Goal: Information Seeking & Learning: Learn about a topic

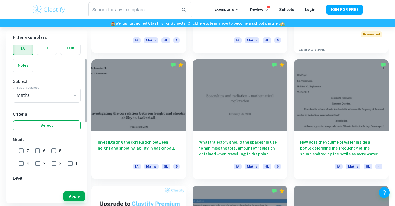
scroll to position [29, 0]
click at [49, 162] on input "2" at bounding box center [54, 163] width 11 height 11
checkbox input "true"
click at [65, 164] on input "1" at bounding box center [70, 163] width 11 height 11
checkbox input "true"
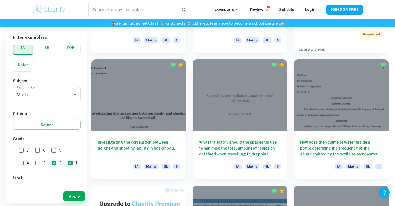
click at [33, 164] on input "3" at bounding box center [38, 163] width 11 height 11
click at [74, 194] on button "Apply" at bounding box center [74, 197] width 22 height 10
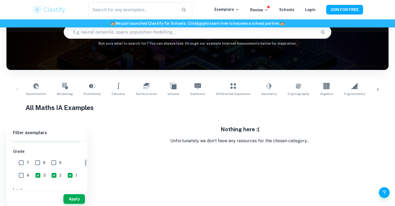
scroll to position [116, 0]
click at [22, 177] on div "IB College Category IA EE TOK Notes Subject Type a subject Maths Type a subject…" at bounding box center [46, 179] width 81 height 311
click at [33, 175] on input "3" at bounding box center [38, 171] width 11 height 11
checkbox input "false"
click at [49, 174] on input "2" at bounding box center [54, 171] width 11 height 11
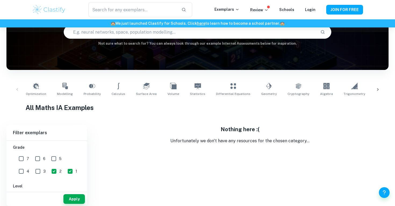
checkbox input "false"
click at [65, 170] on input "1" at bounding box center [70, 171] width 11 height 11
checkbox input "false"
click at [76, 200] on button "Apply" at bounding box center [74, 199] width 22 height 10
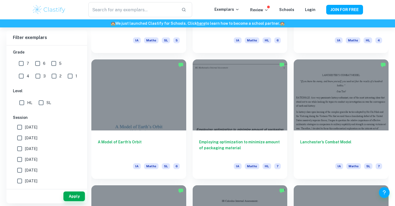
scroll to position [627, 0]
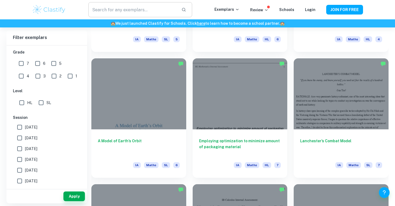
click at [161, 15] on input "text" at bounding box center [132, 9] width 89 height 15
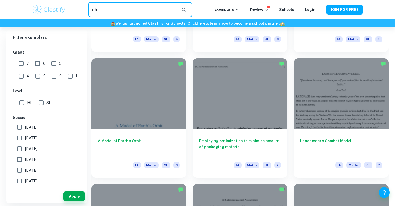
type input "c"
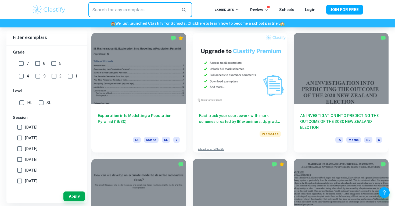
scroll to position [1086, 0]
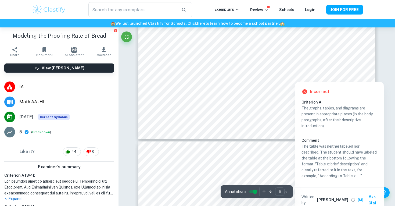
scroll to position [1995, 0]
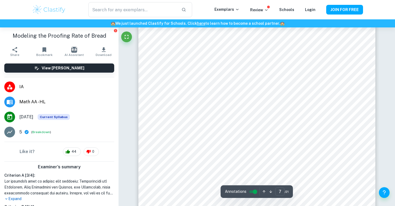
type input "6"
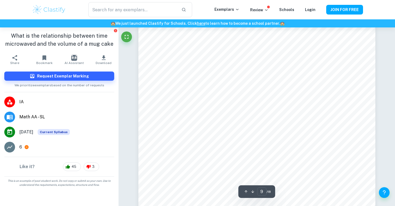
scroll to position [2689, 0]
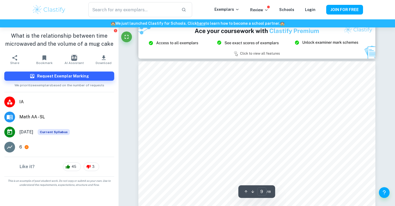
type input "8"
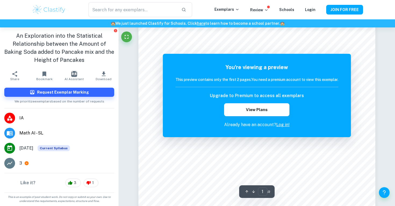
scroll to position [53, 0]
